Goal: Information Seeking & Learning: Learn about a topic

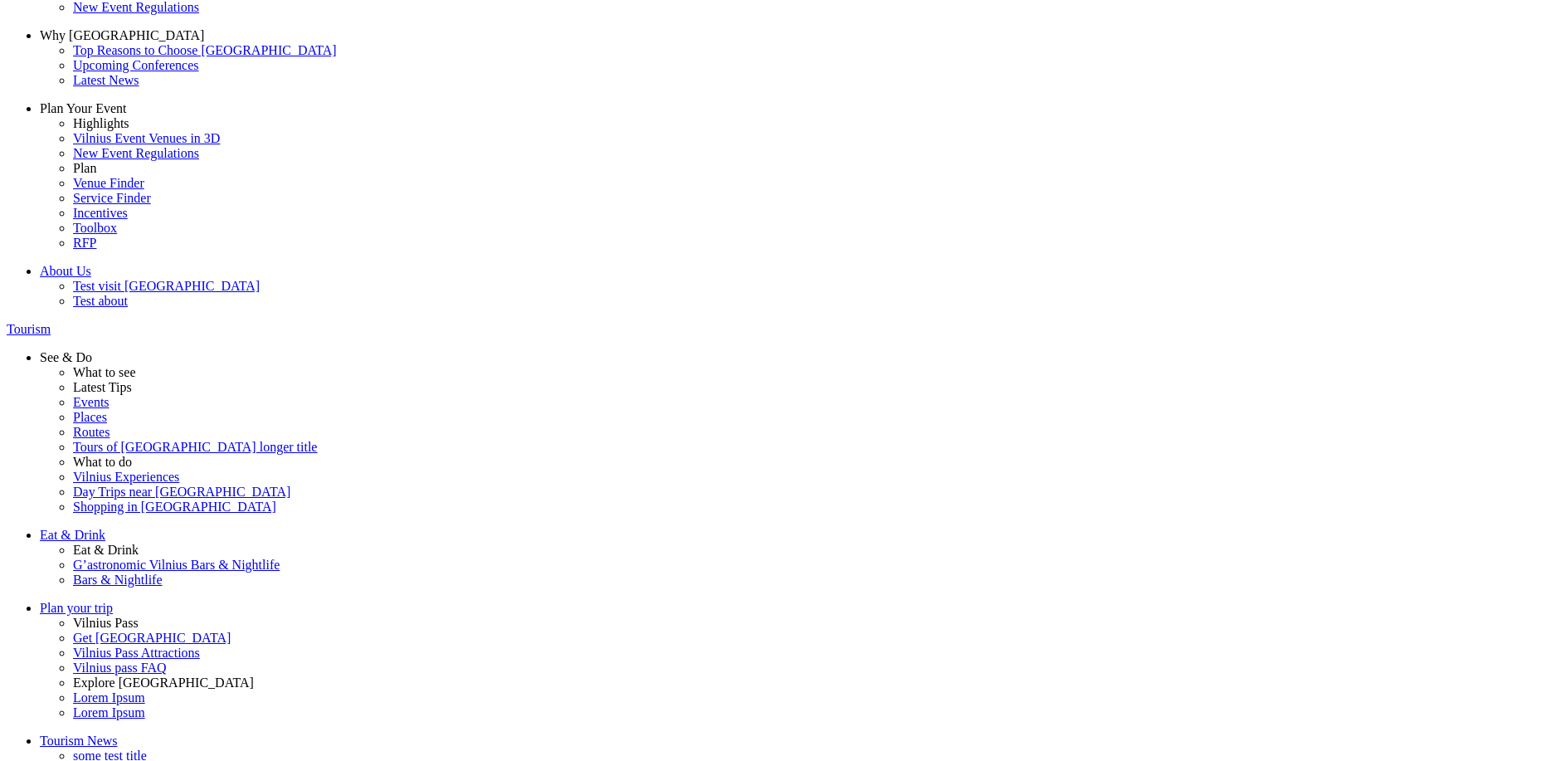
scroll to position [22, 0]
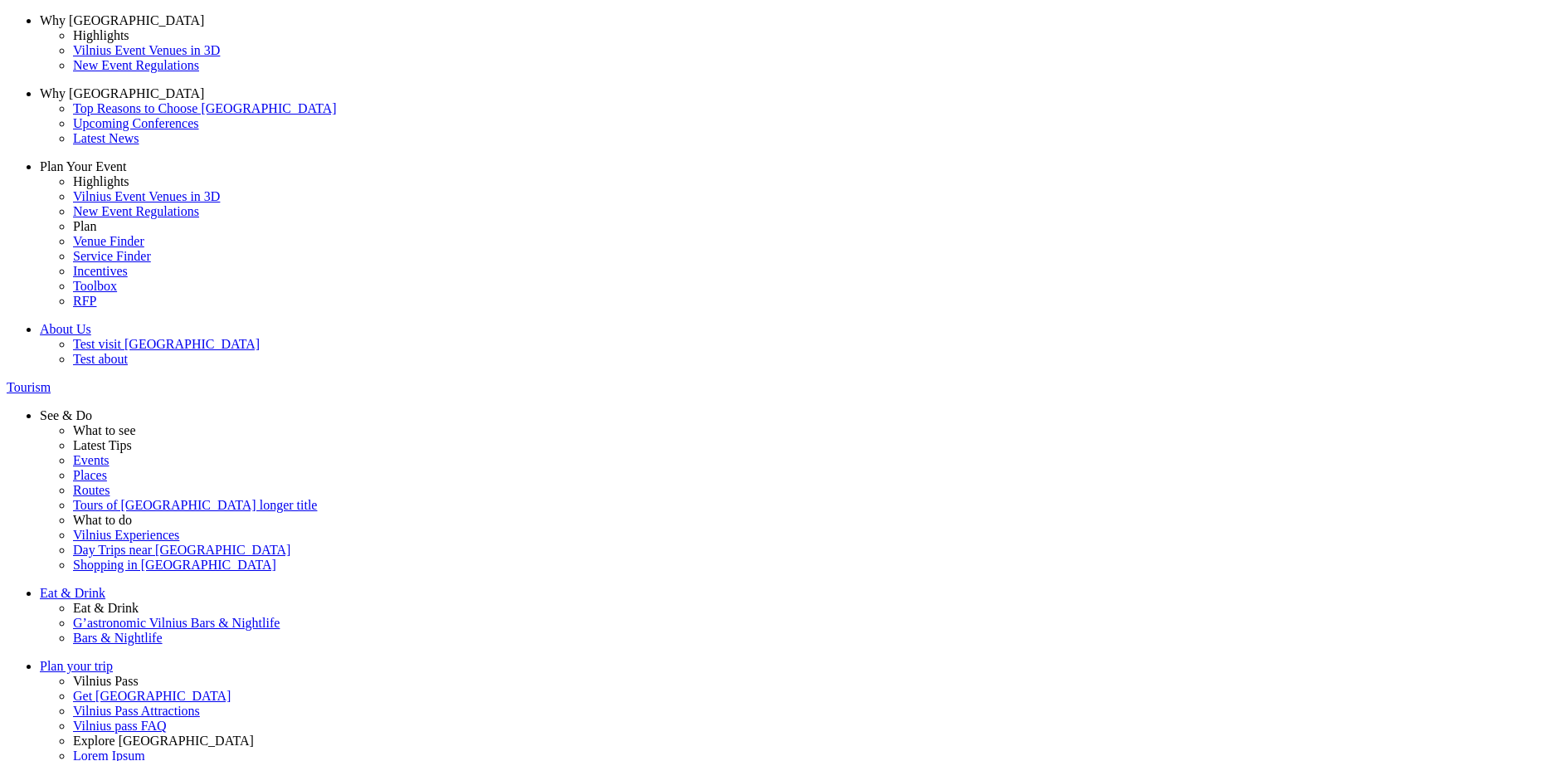
click at [0, 0] on span at bounding box center [0, 0] width 0 height 0
click at [0, 0] on input "My spouse" at bounding box center [0, 0] width 0 height 0
click at [0, 0] on datalist "My spouse My preschool children My children of school age I am relocating alone…" at bounding box center [0, 0] width 0 height 0
click at [0, 0] on span at bounding box center [0, 0] width 0 height 0
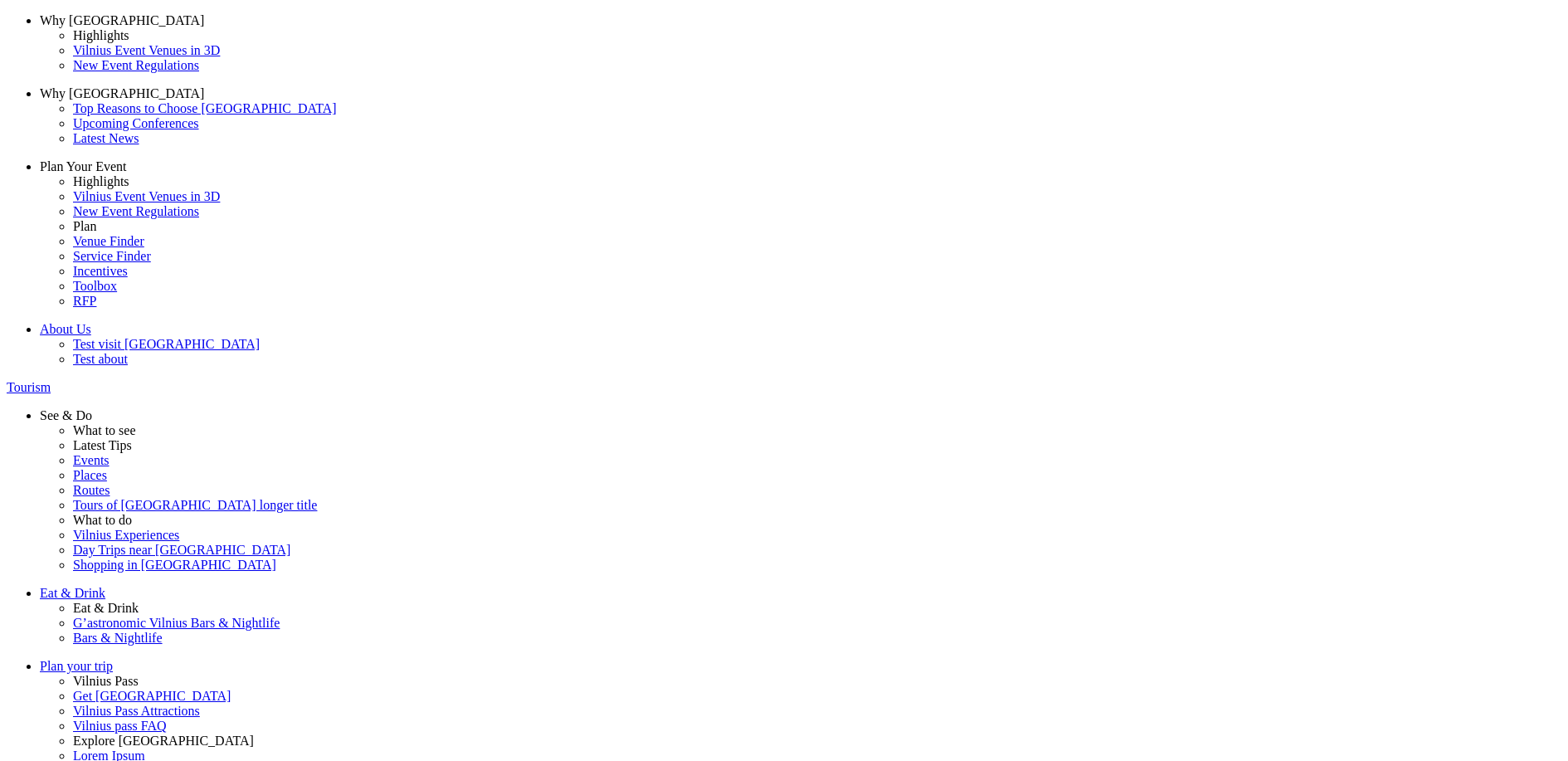
click at [0, 0] on input "My preschool children" at bounding box center [0, 0] width 0 height 0
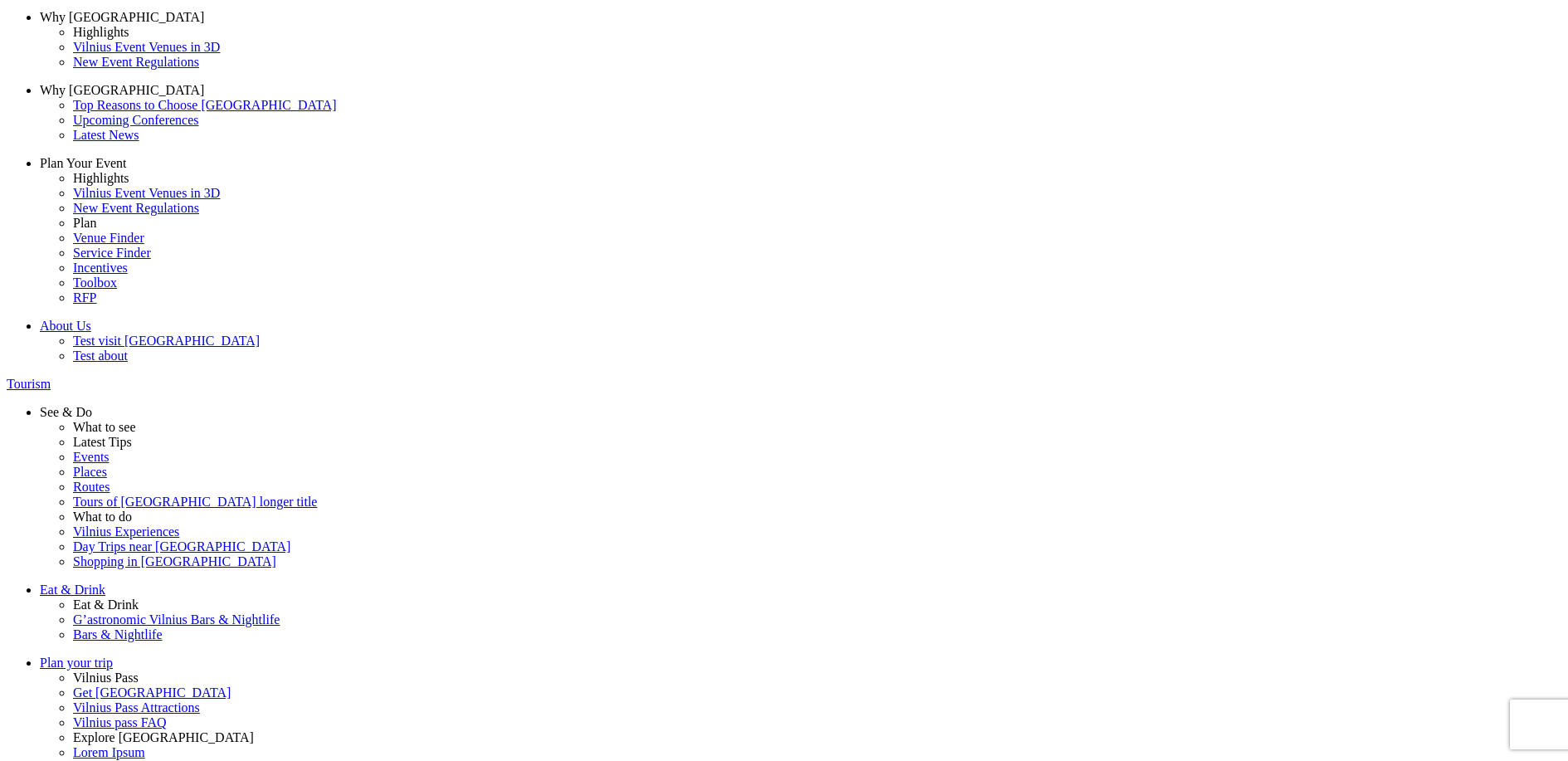
scroll to position [0, 0]
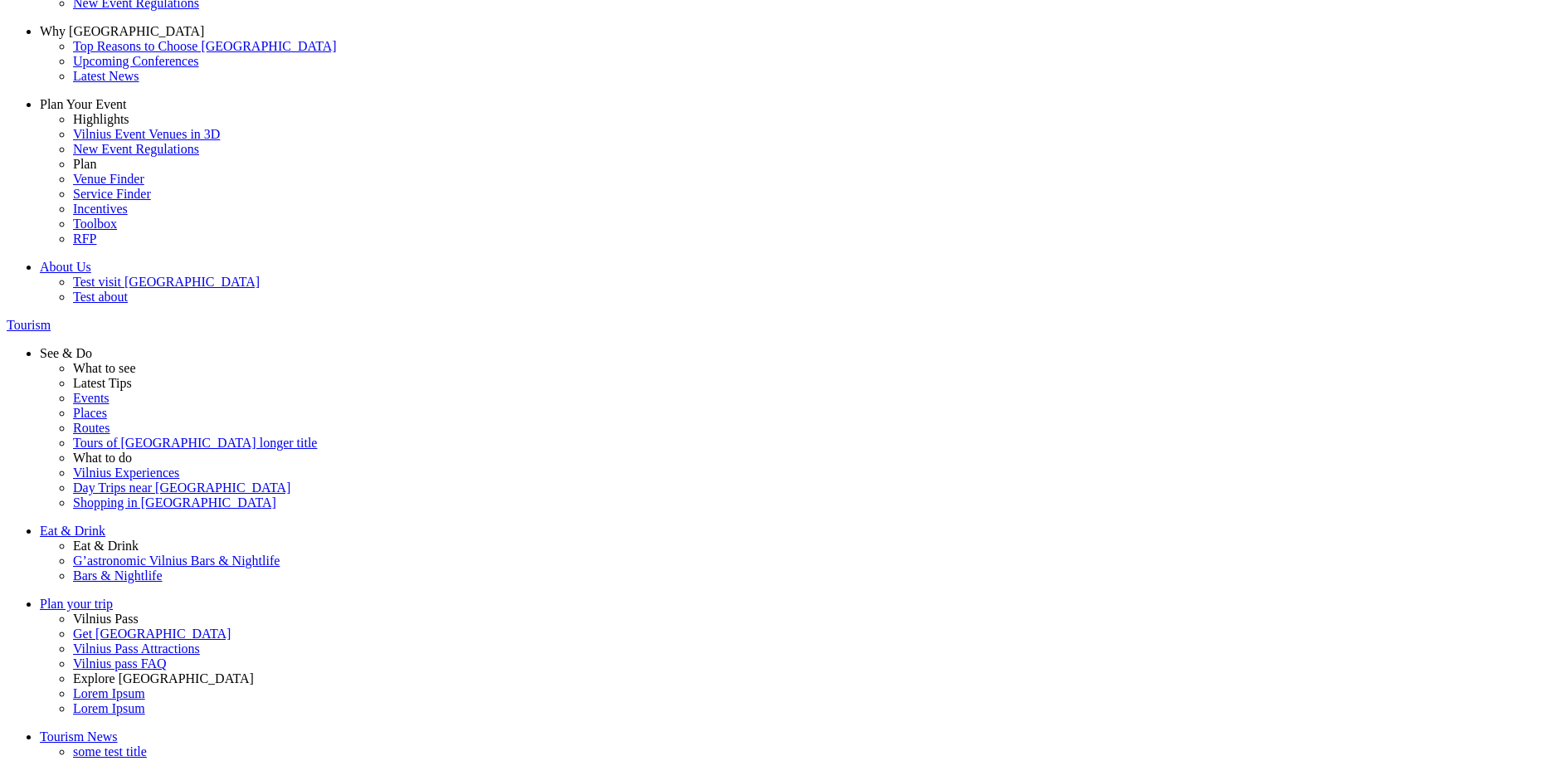
scroll to position [92, 0]
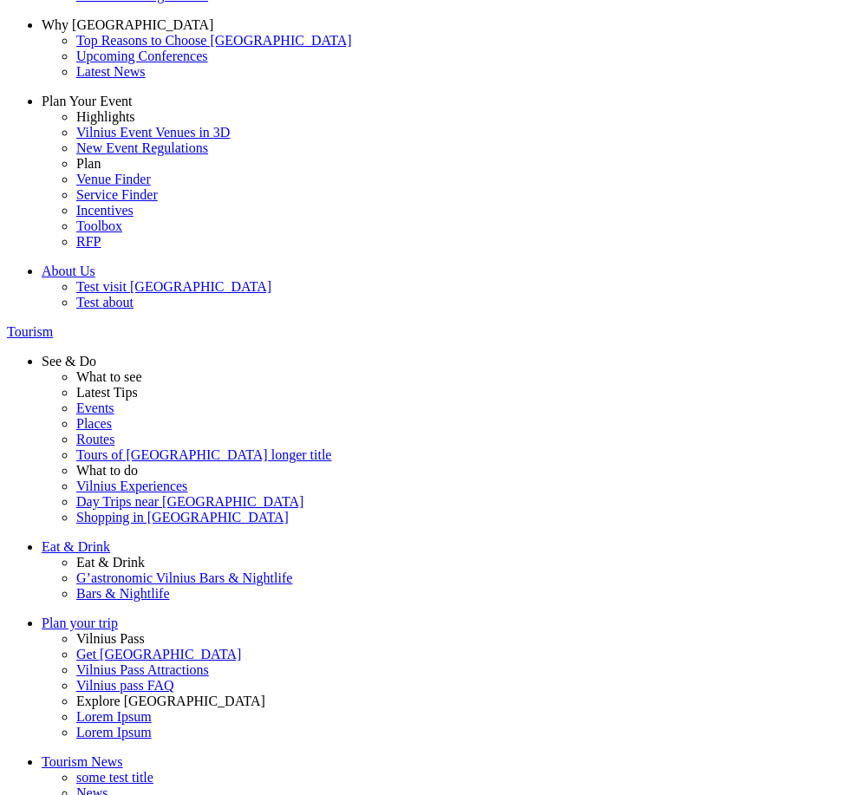
scroll to position [101, 0]
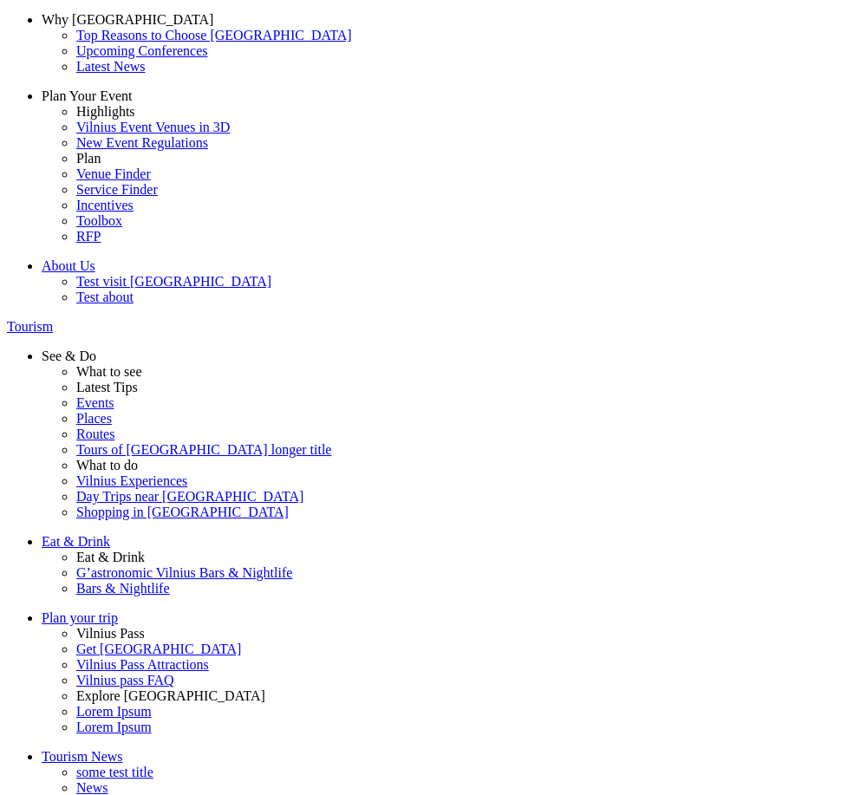
click at [0, 0] on span "My pet" at bounding box center [0, 0] width 0 height 0
click at [0, 0] on input "My pet" at bounding box center [0, 0] width 0 height 0
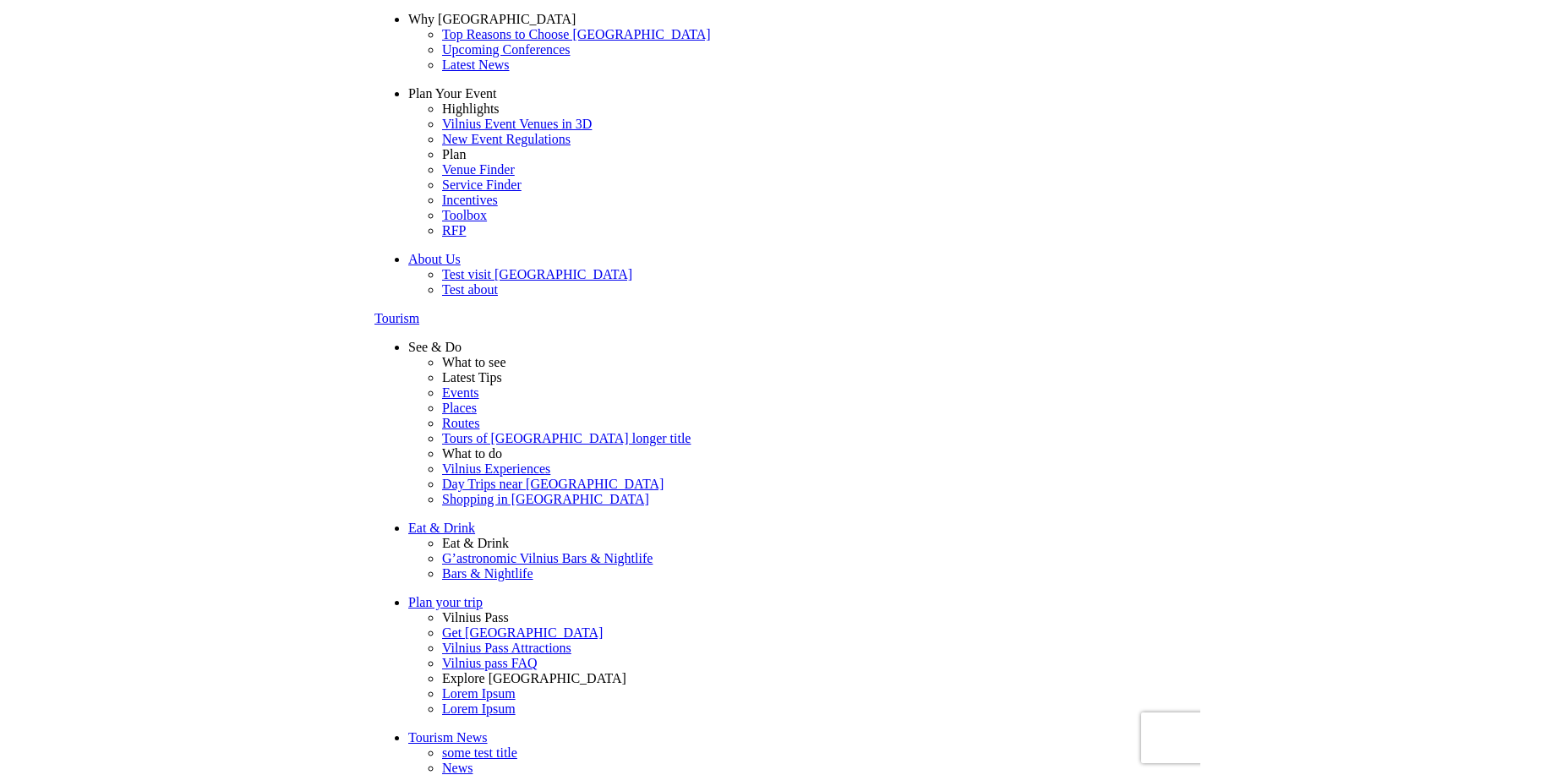
scroll to position [0, 0]
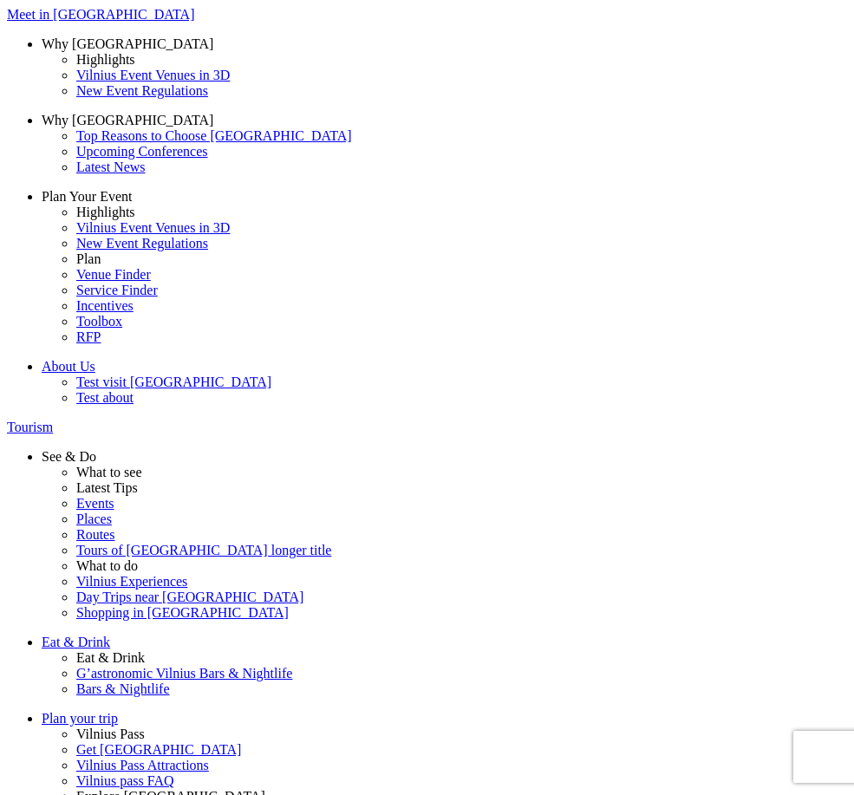
click at [0, 0] on span at bounding box center [0, 0] width 0 height 0
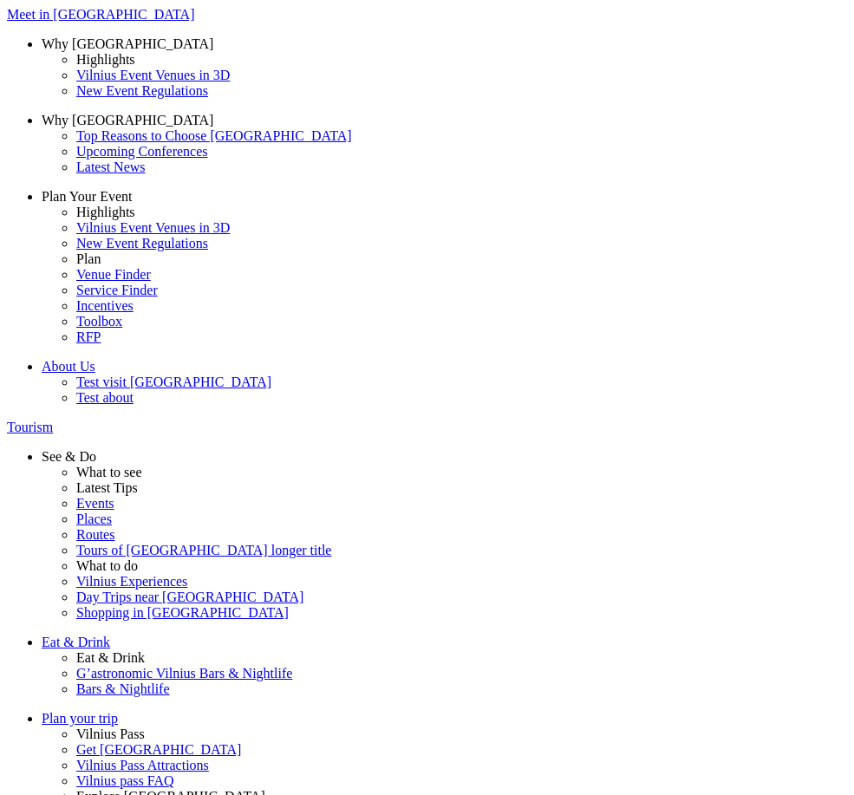
click at [0, 0] on input "My spouse" at bounding box center [0, 0] width 0 height 0
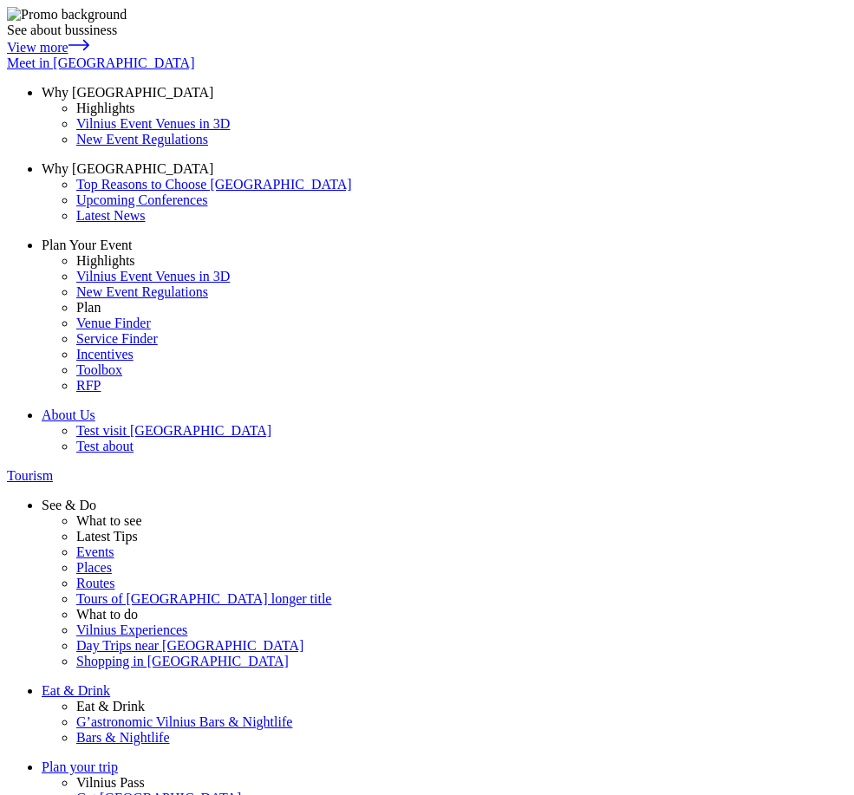
drag, startPoint x: 573, startPoint y: 464, endPoint x: 301, endPoint y: 467, distance: 272.3
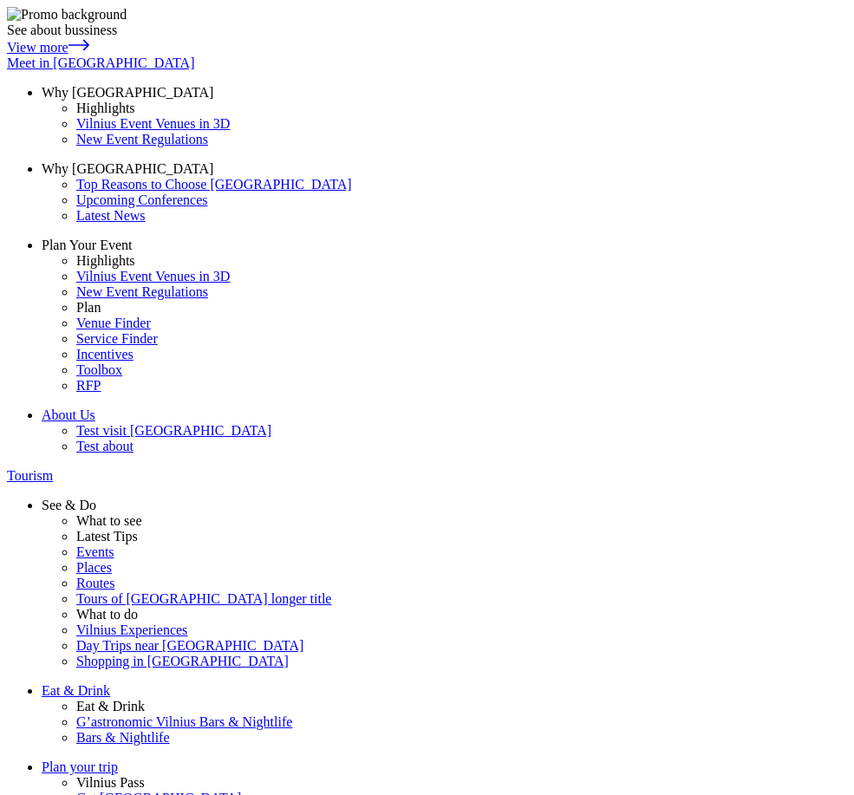
copy link "I am relocating as part of Military/Diplomatic status"
drag, startPoint x: 711, startPoint y: 460, endPoint x: 301, endPoint y: 447, distance: 410.4
copy link "I am relocating as part of Military/Diplomatic status"
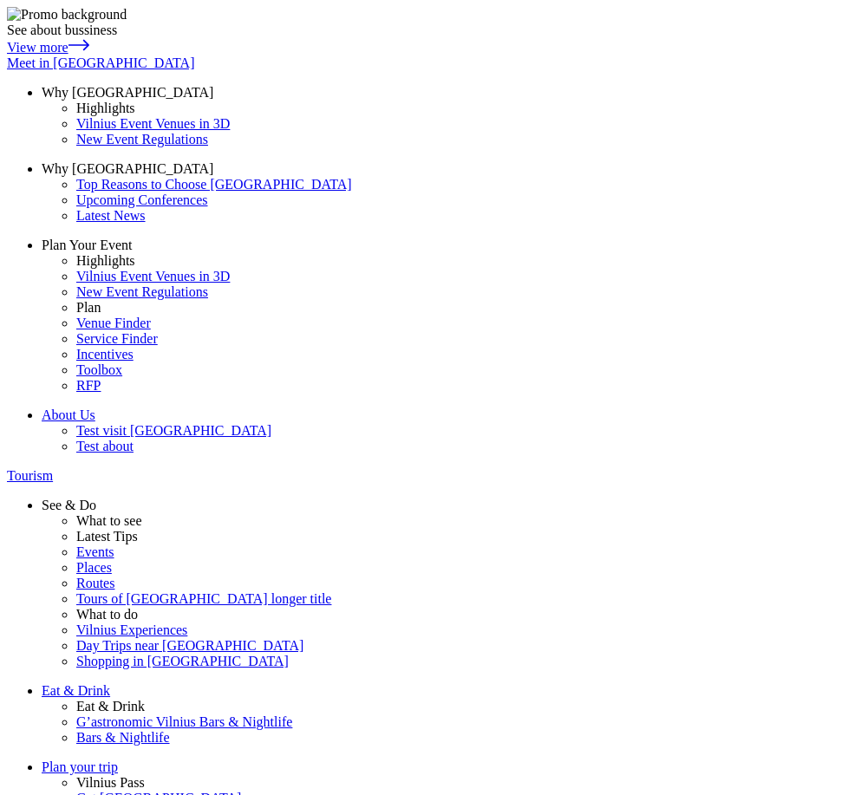
drag, startPoint x: 574, startPoint y: 460, endPoint x: 302, endPoint y: 463, distance: 272.3
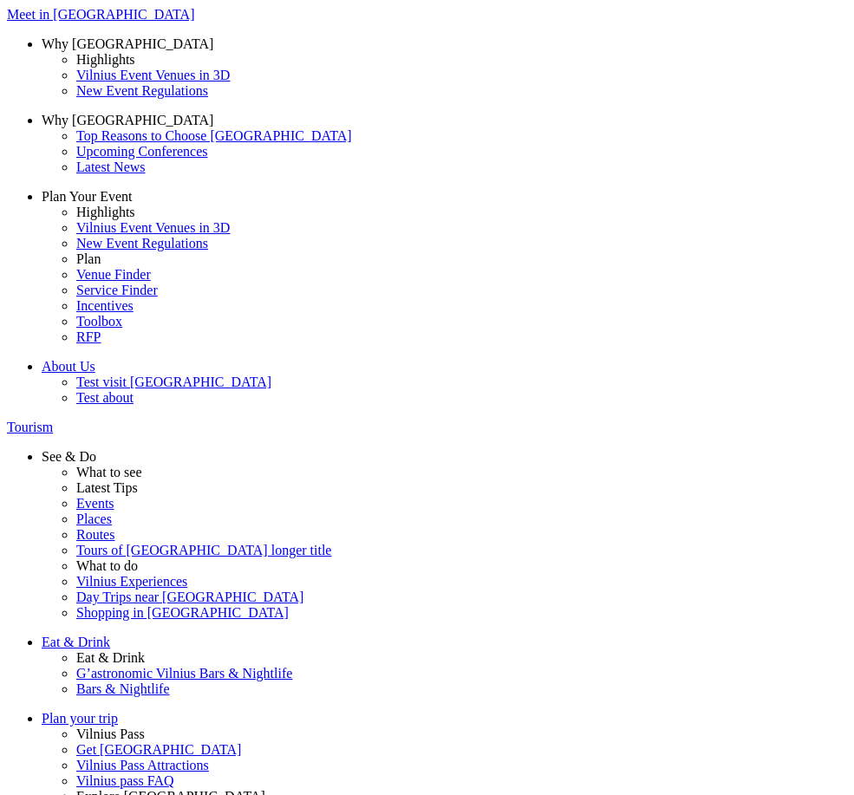
click at [0, 0] on span at bounding box center [0, 0] width 0 height 0
click at [0, 0] on input "My pet" at bounding box center [0, 0] width 0 height 0
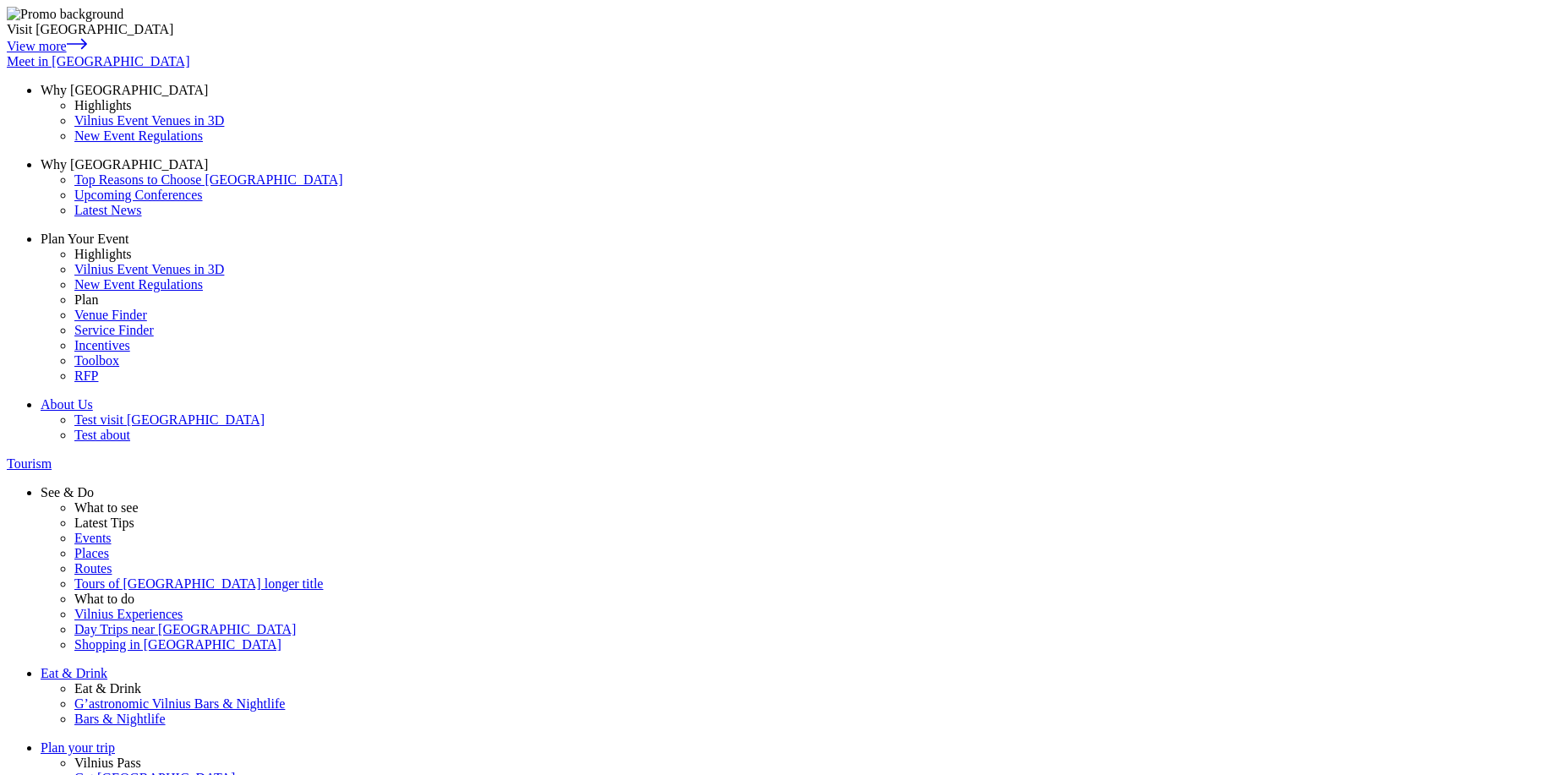
click at [94, 485] on span "See & Do" at bounding box center [67, 492] width 54 height 15
click at [313, 42] on nav "Visit Vilnius View more Meet in Vilnius Why Vilnius Highlights Vilnius Event Ve…" at bounding box center [784, 688] width 1554 height 1363
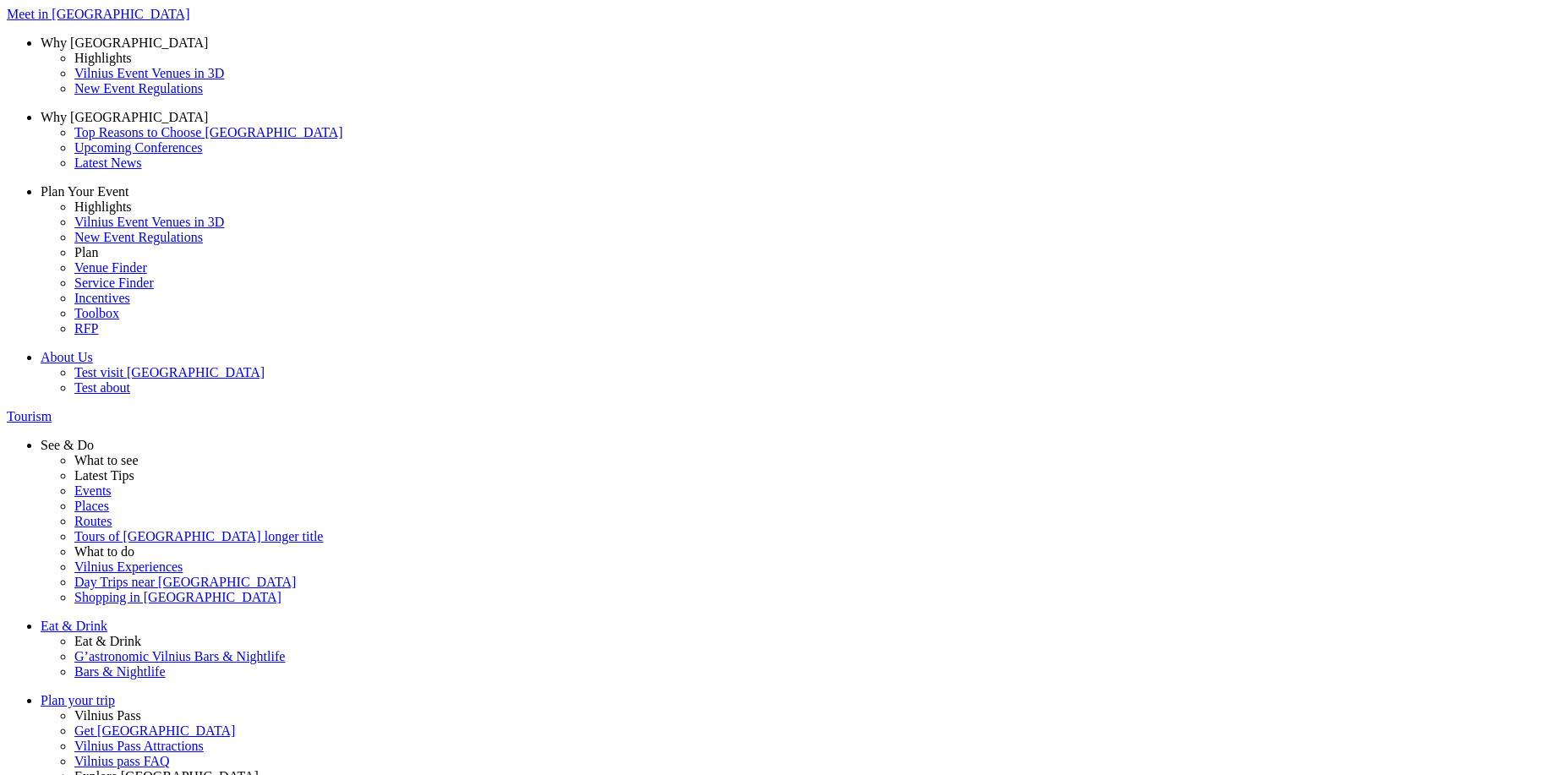
click at [189, 21] on span "Meet in [GEOGRAPHIC_DATA]" at bounding box center [97, 14] width 182 height 15
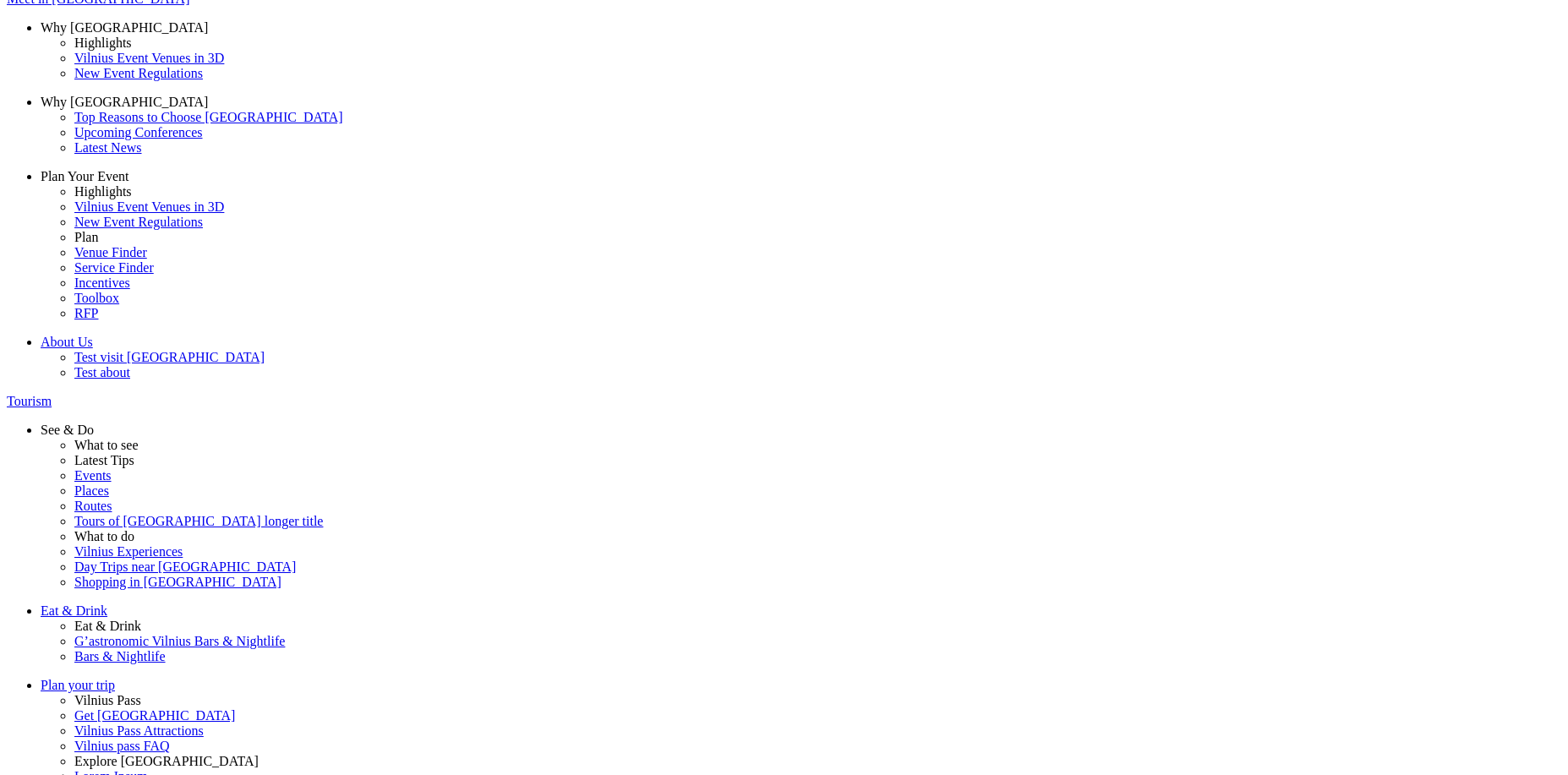
scroll to position [26, 0]
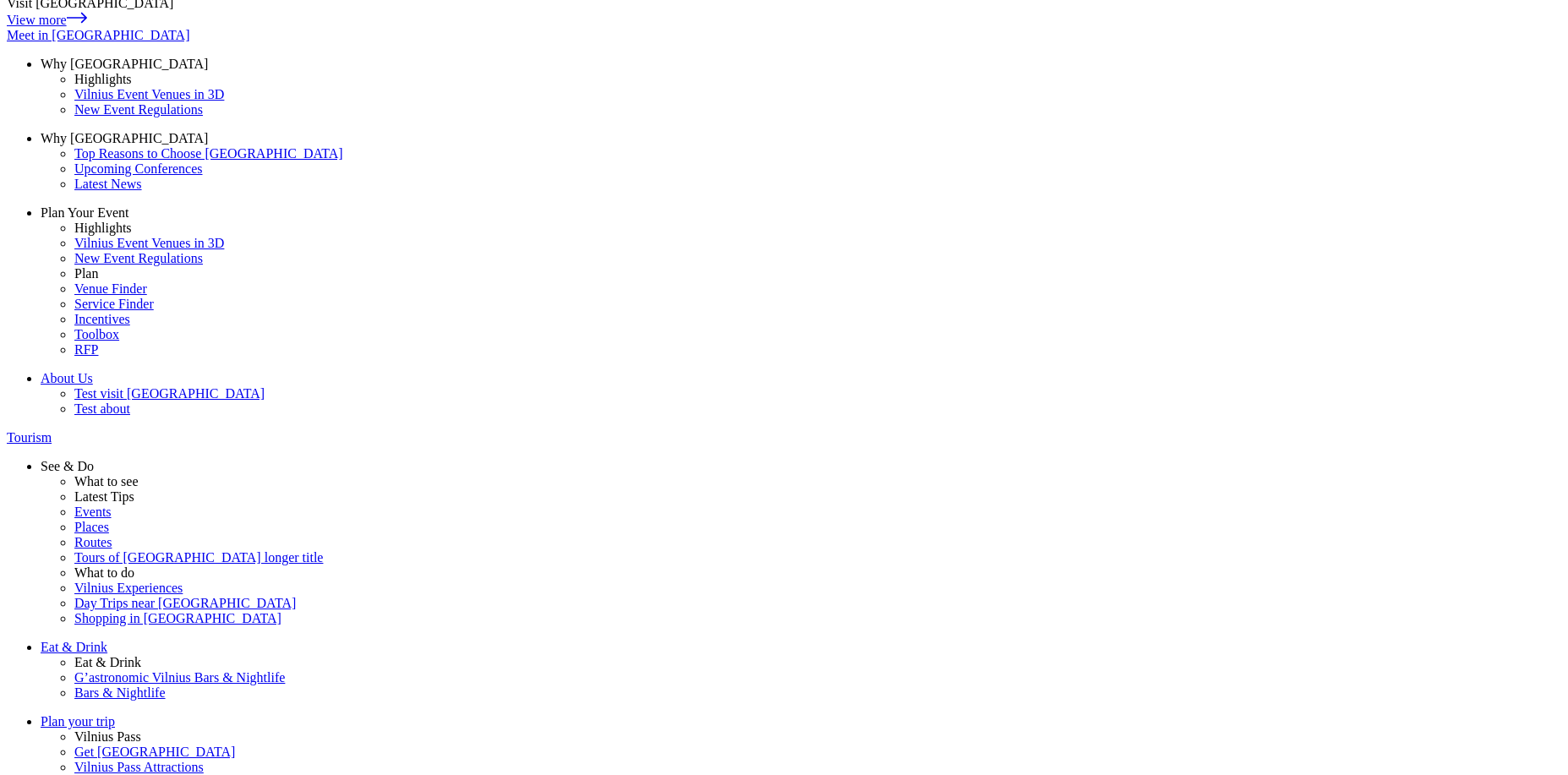
click at [107, 639] on span "Eat & Drink" at bounding box center [74, 646] width 67 height 15
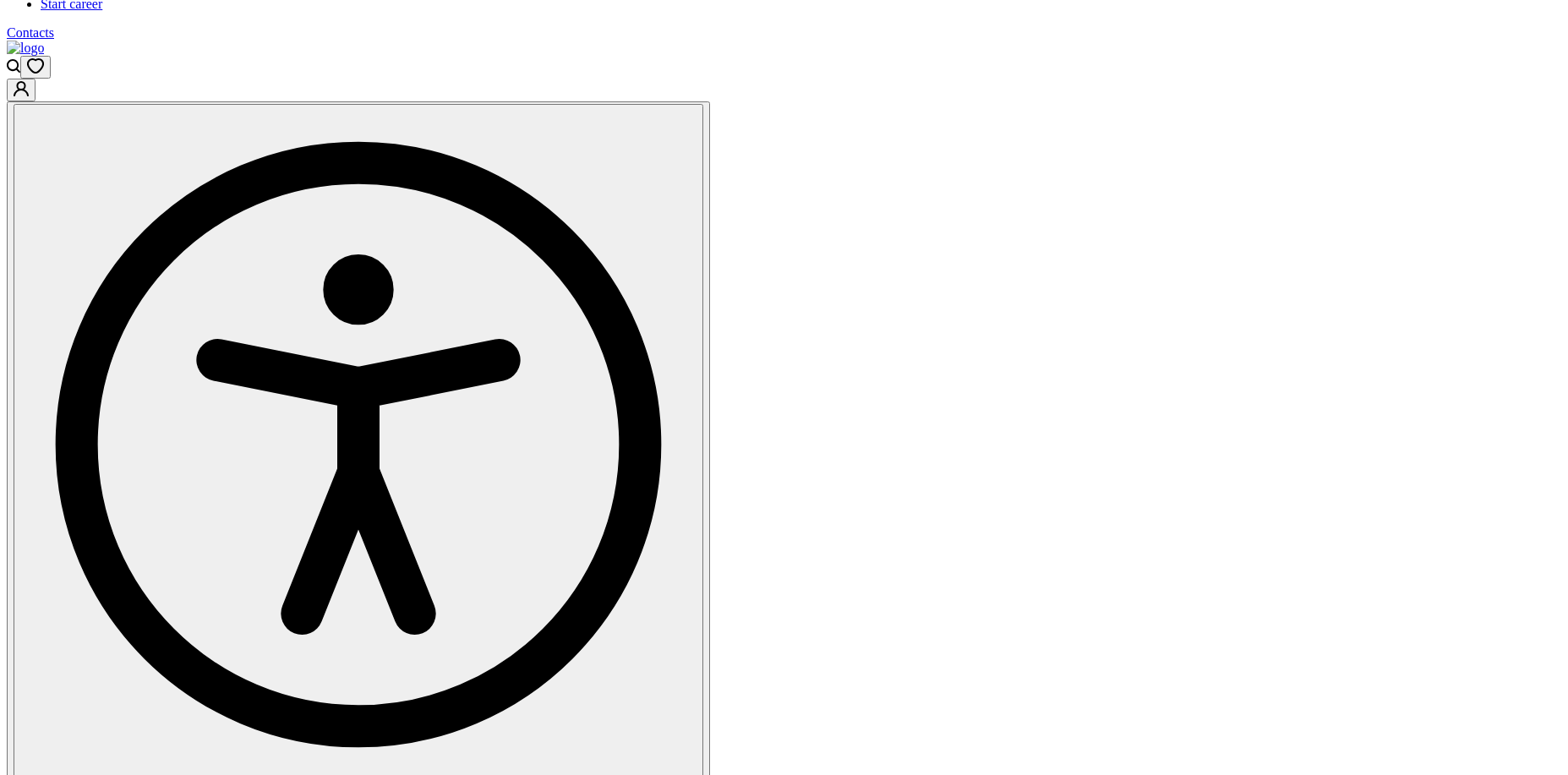
scroll to position [1344, 0]
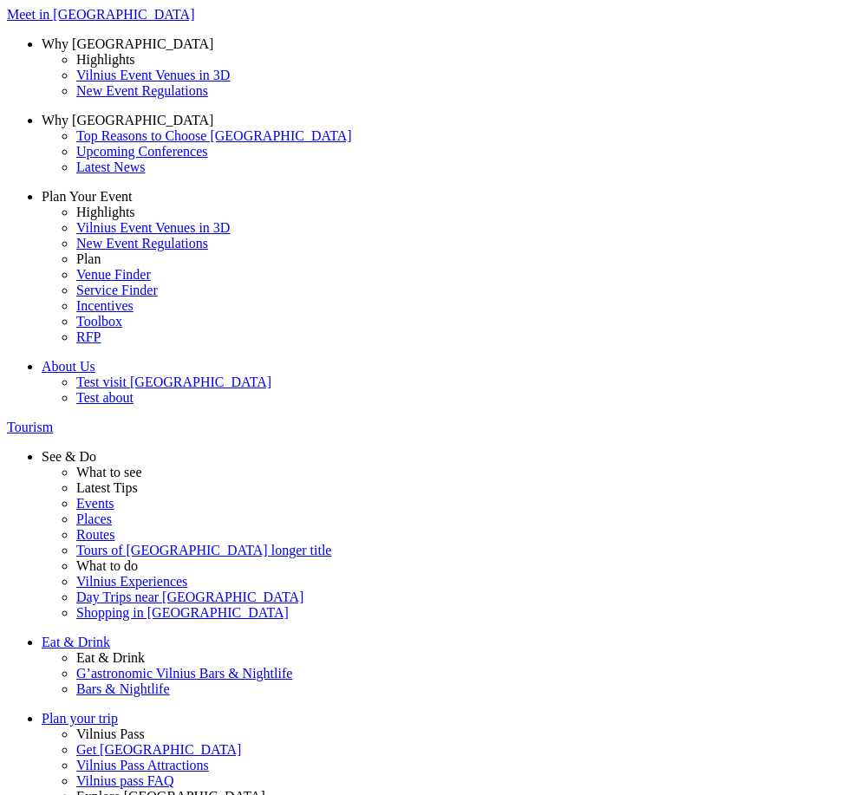
click at [0, 0] on span at bounding box center [0, 0] width 0 height 0
click at [0, 0] on input "I am relocating alone" at bounding box center [0, 0] width 0 height 0
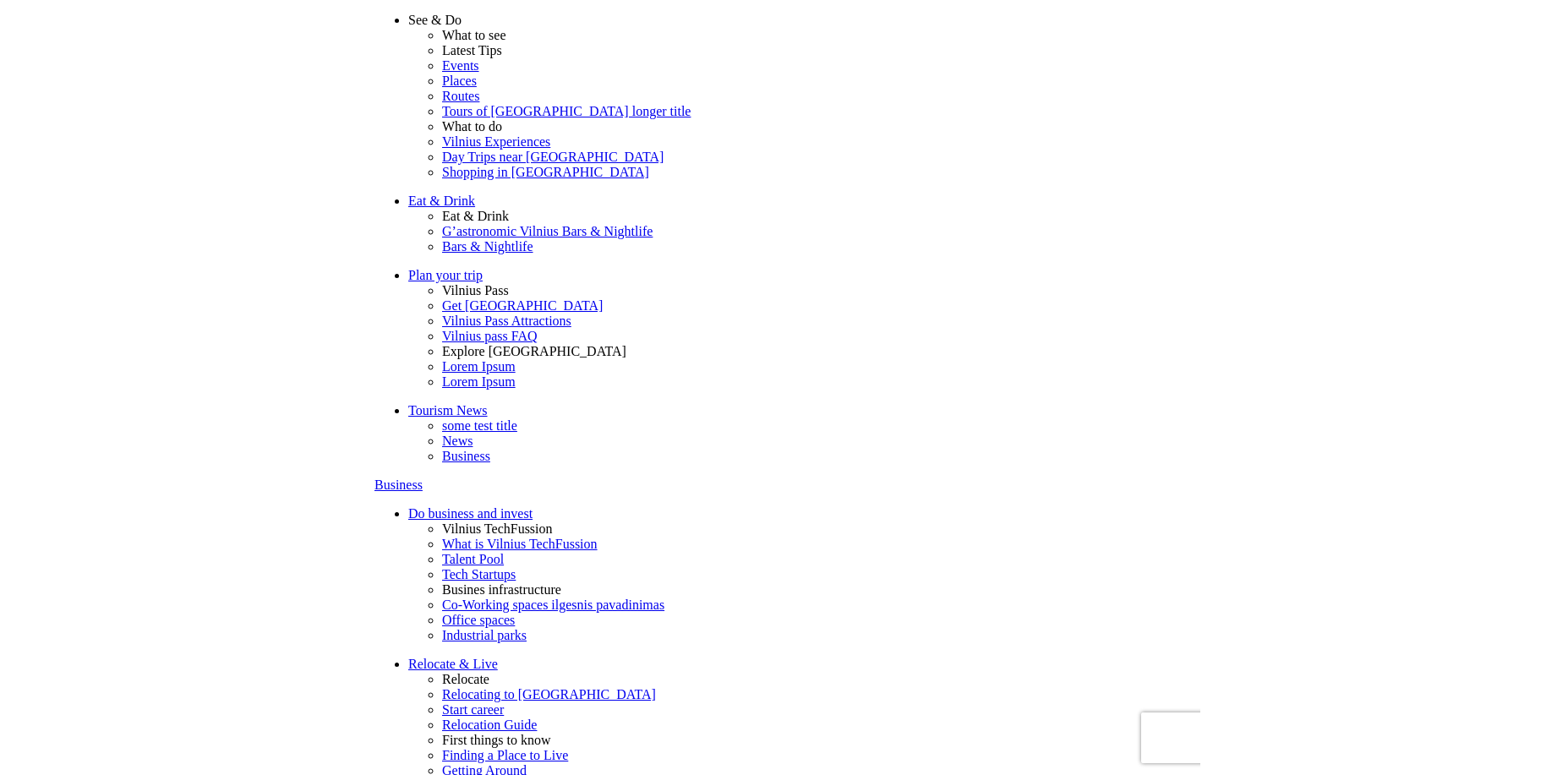
scroll to position [60, 0]
